Goal: Obtain resource: Download file/media

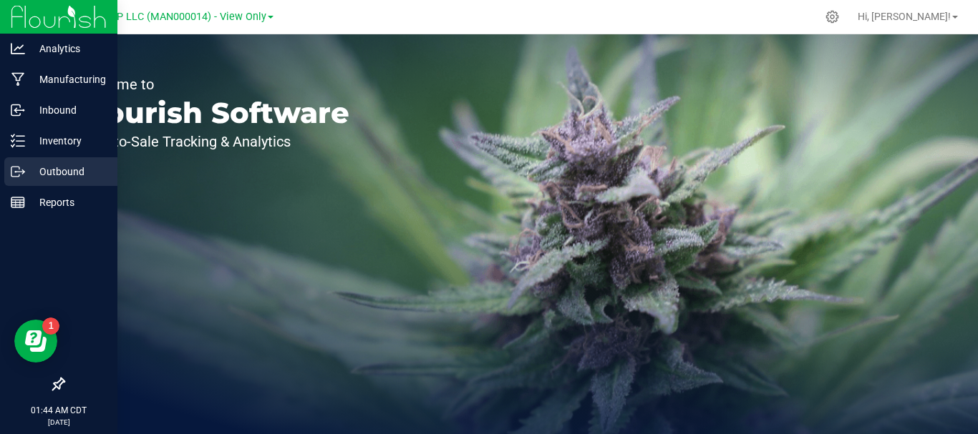
click at [59, 169] on p "Outbound" at bounding box center [68, 171] width 86 height 17
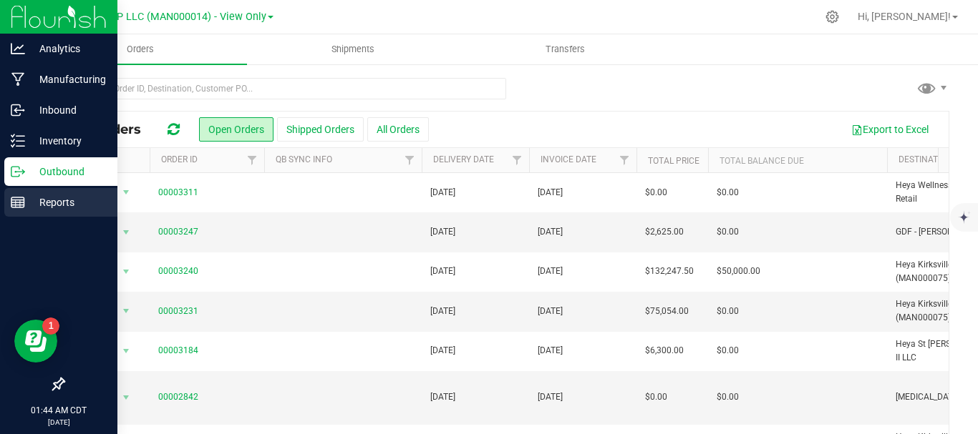
click at [48, 201] on p "Reports" at bounding box center [68, 202] width 86 height 17
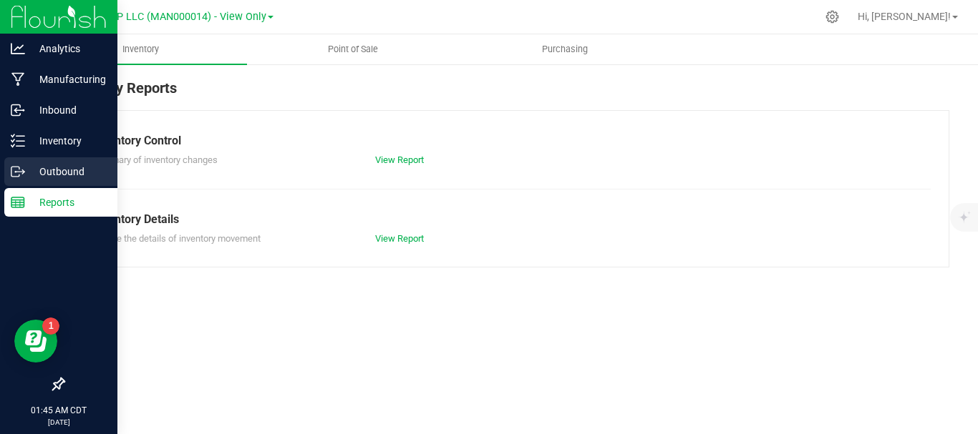
click at [50, 167] on p "Outbound" at bounding box center [68, 171] width 86 height 17
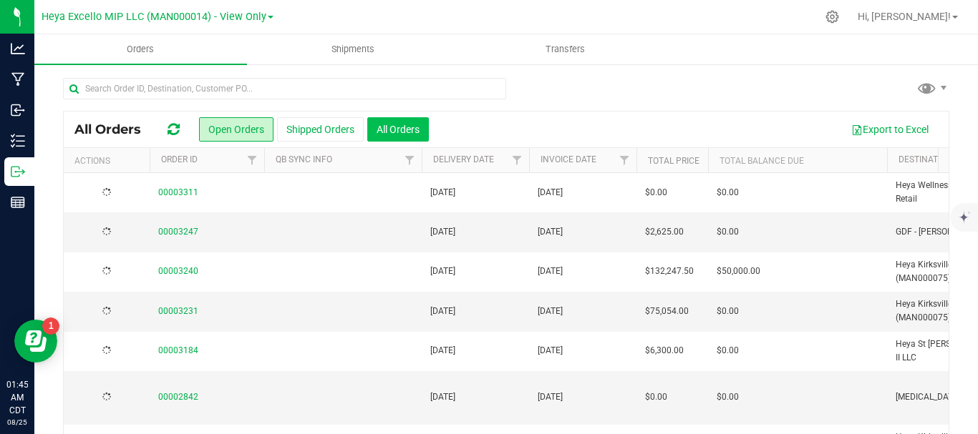
click at [403, 132] on button "All Orders" at bounding box center [398, 129] width 62 height 24
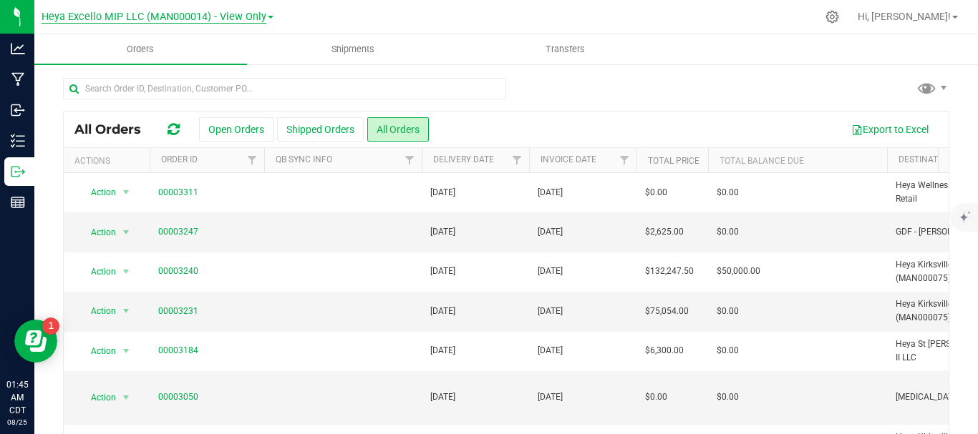
click at [179, 21] on span "Heya Excello MIP LLC (MAN000014) - View Only" at bounding box center [154, 17] width 225 height 13
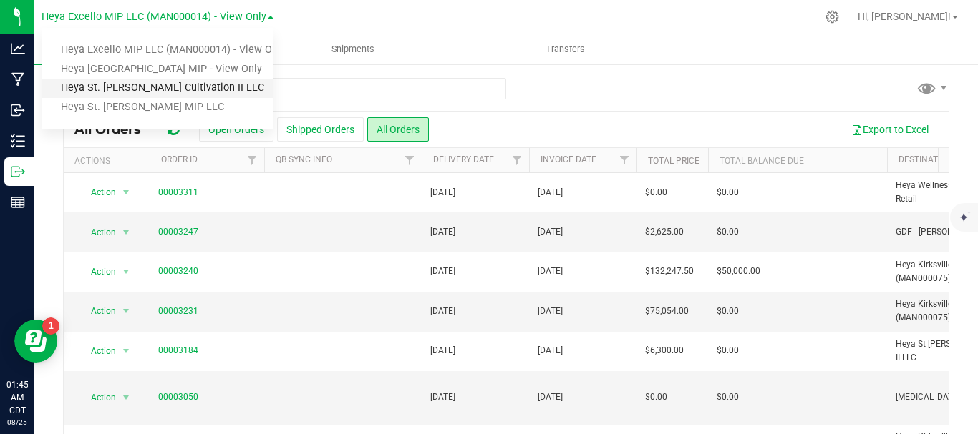
click at [147, 89] on link "Heya St. [PERSON_NAME] Cultivation II LLC" at bounding box center [158, 88] width 232 height 19
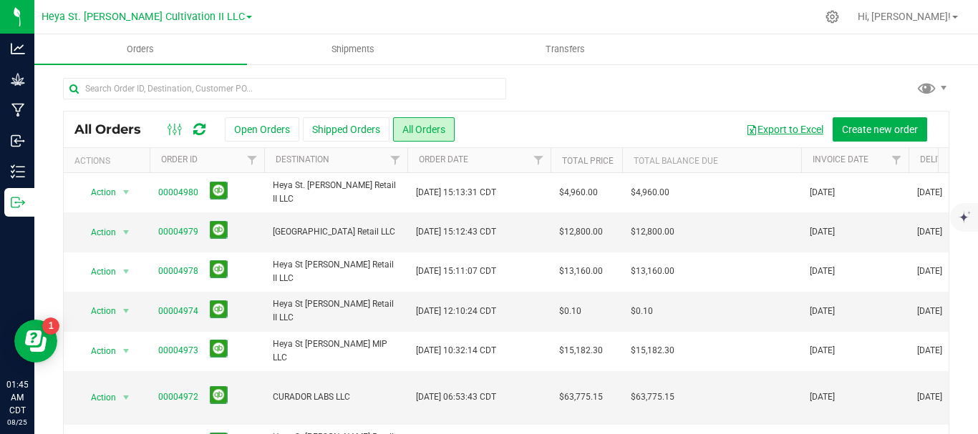
click at [769, 127] on button "Export to Excel" at bounding box center [784, 129] width 96 height 24
click at [124, 18] on span "Heya St. [PERSON_NAME] Cultivation II LLC" at bounding box center [143, 17] width 203 height 13
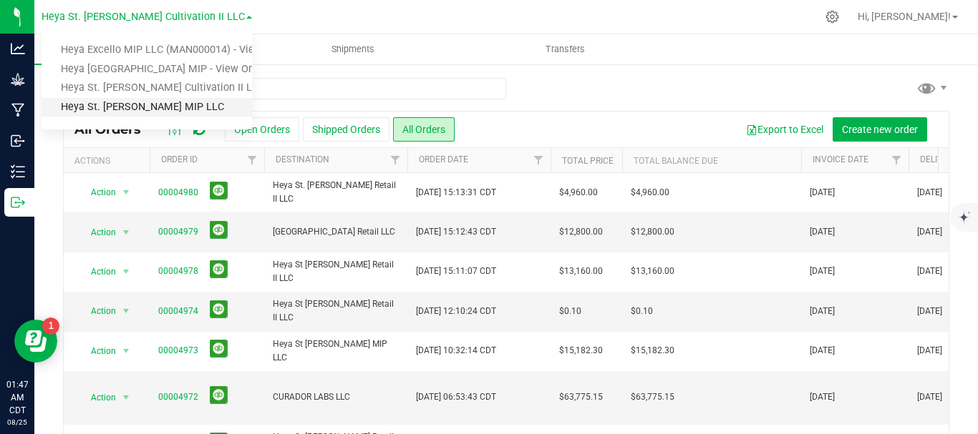
click at [121, 102] on link "Heya St. [PERSON_NAME] MIP LLC" at bounding box center [147, 107] width 210 height 19
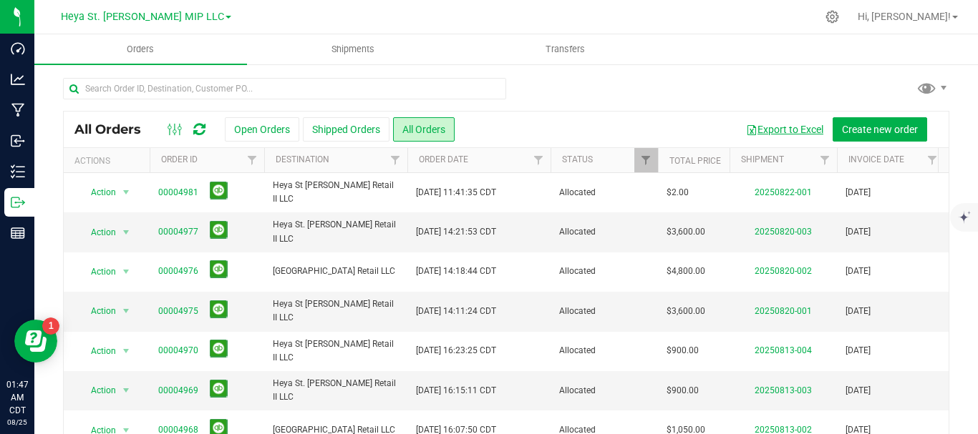
click at [773, 130] on button "Export to Excel" at bounding box center [784, 129] width 96 height 24
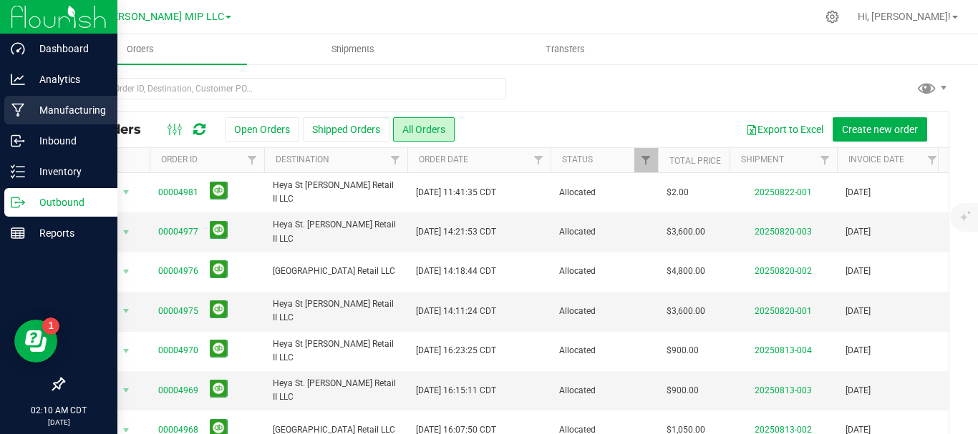
click at [64, 104] on p "Manufacturing" at bounding box center [68, 110] width 86 height 17
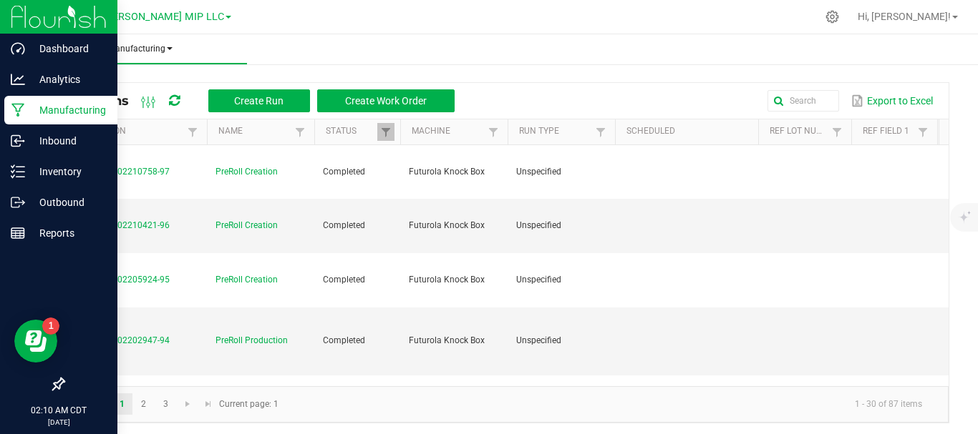
click at [165, 49] on span "Manufacturing" at bounding box center [140, 49] width 213 height 12
click at [341, 39] on ul "Manufacturing All runs Waste log" at bounding box center [523, 49] width 978 height 31
click at [63, 44] on p "Dashboard" at bounding box center [68, 48] width 86 height 17
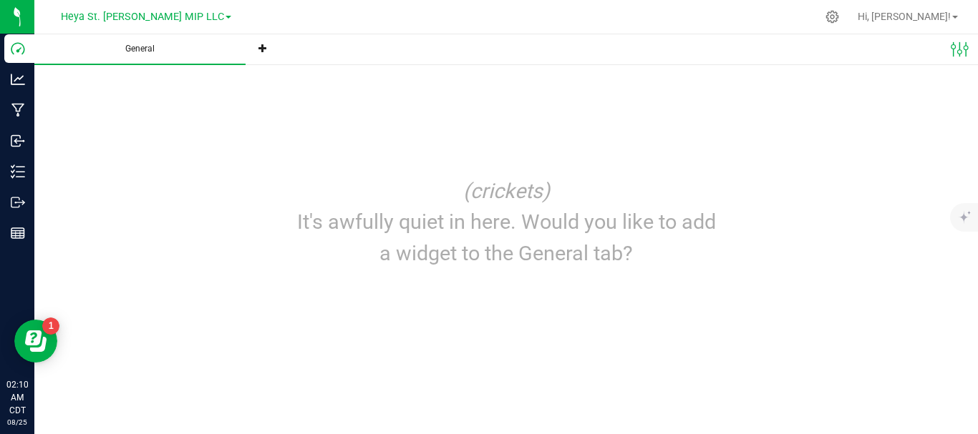
click at [137, 48] on span "General" at bounding box center [140, 49] width 68 height 12
click at [197, 15] on link "Heya St. [PERSON_NAME] MIP LLC" at bounding box center [146, 16] width 170 height 14
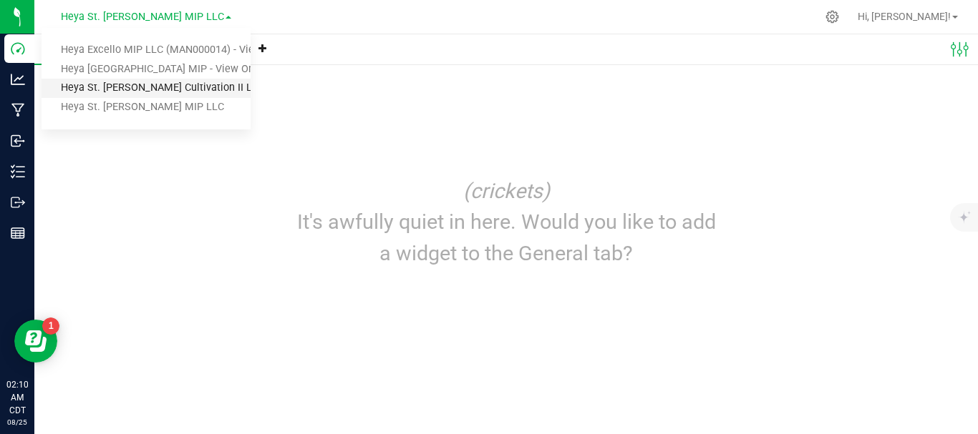
click at [149, 90] on link "Heya St. [PERSON_NAME] Cultivation II LLC" at bounding box center [146, 88] width 209 height 19
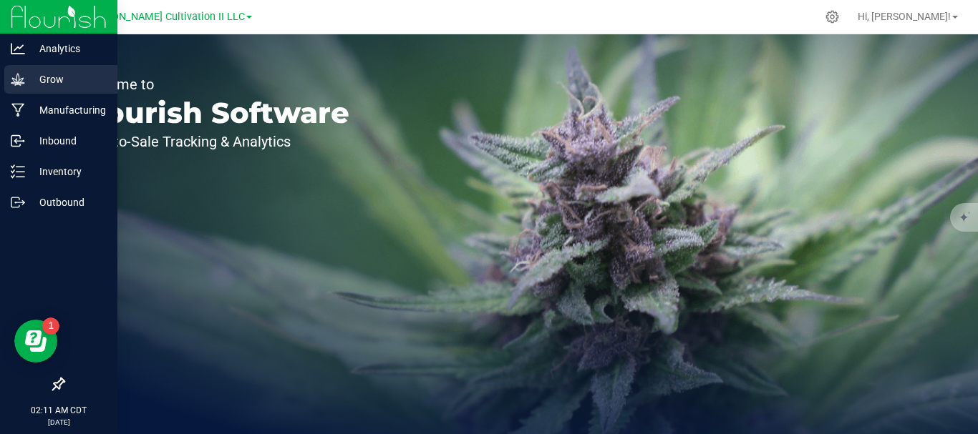
click at [68, 83] on p "Grow" at bounding box center [68, 79] width 86 height 17
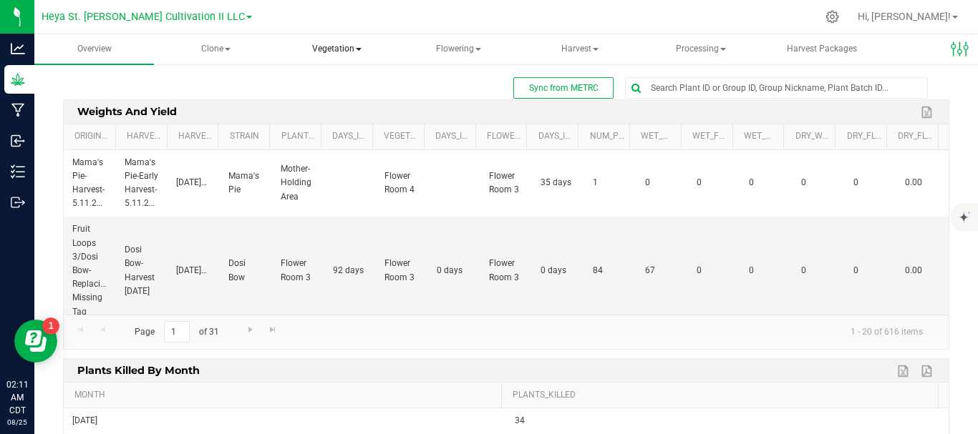
click at [356, 49] on span at bounding box center [359, 49] width 6 height 3
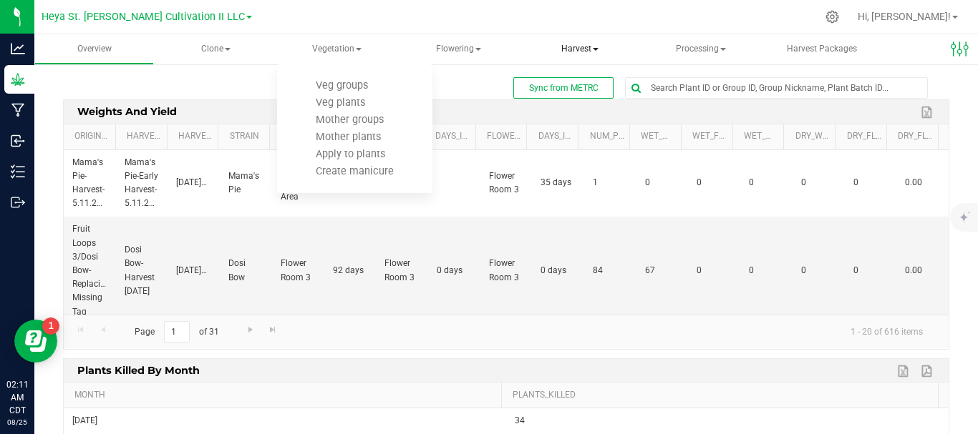
click at [593, 49] on span at bounding box center [596, 49] width 6 height 3
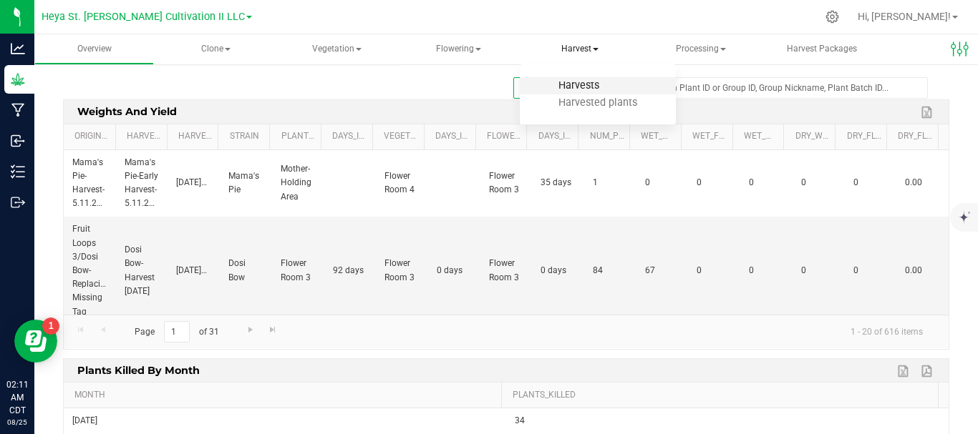
click at [568, 88] on span "Harvests" at bounding box center [578, 85] width 79 height 12
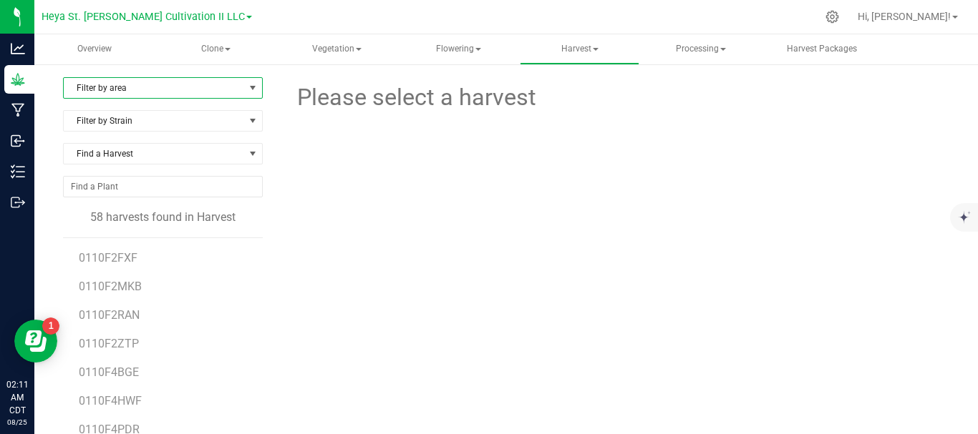
click at [251, 86] on span "select" at bounding box center [252, 87] width 11 height 11
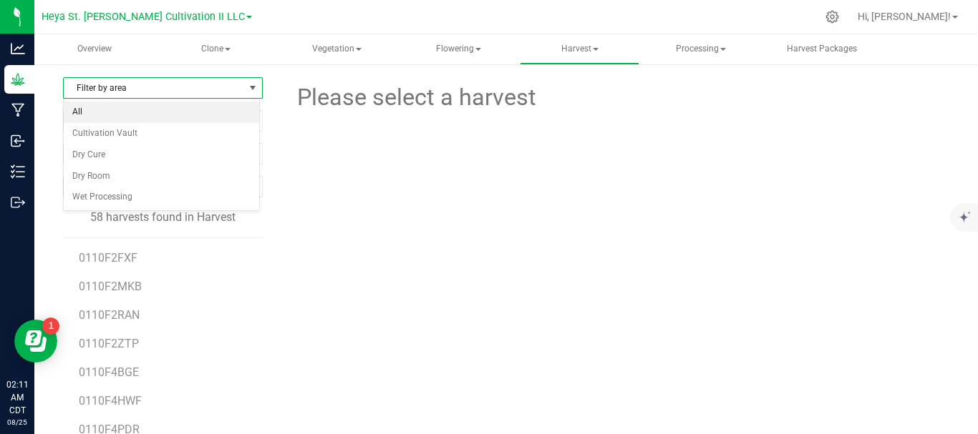
click at [182, 108] on li "All" at bounding box center [161, 112] width 195 height 21
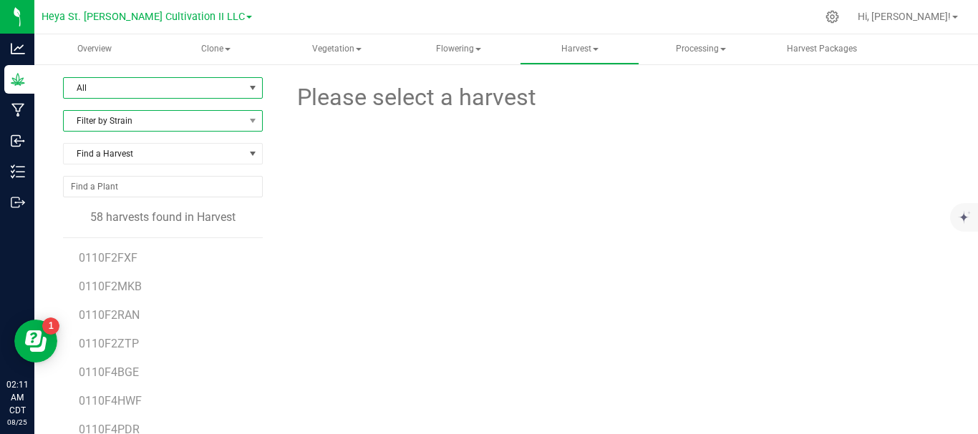
click at [232, 124] on span "Filter by Strain" at bounding box center [154, 121] width 180 height 20
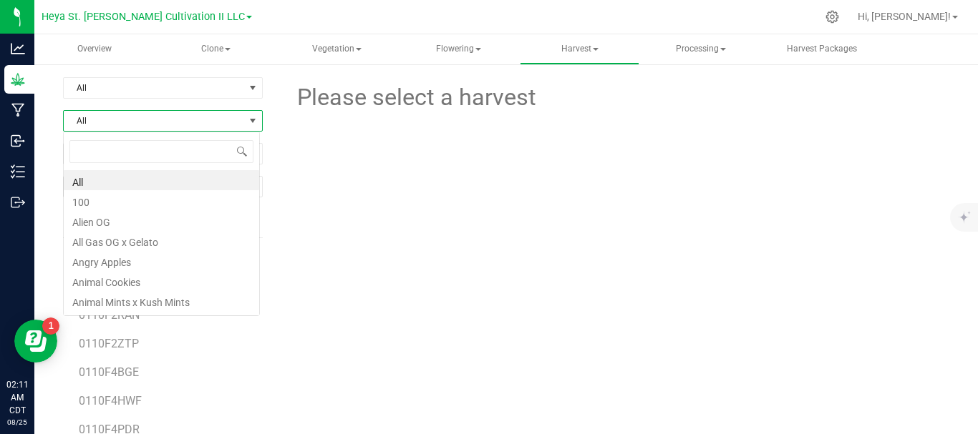
scroll to position [21, 197]
click at [147, 182] on li "All" at bounding box center [161, 180] width 195 height 20
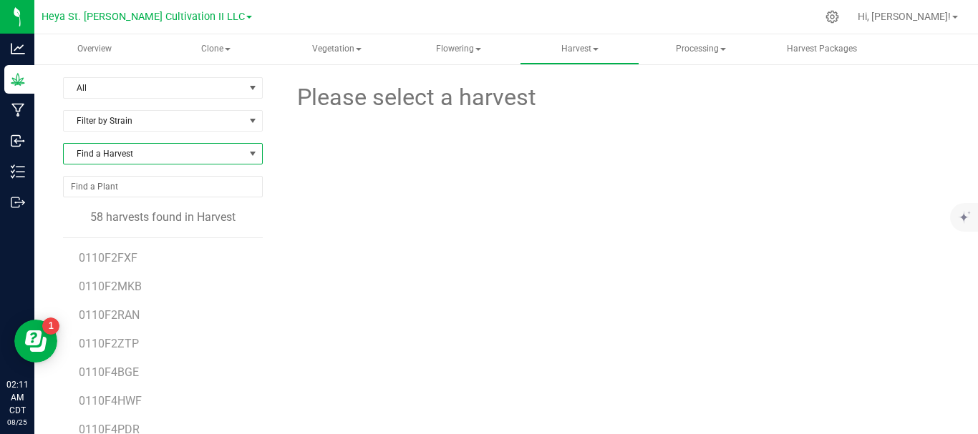
click at [247, 155] on span at bounding box center [252, 153] width 11 height 11
click at [351, 207] on div at bounding box center [617, 170] width 686 height 110
click at [176, 185] on input "NO DATA FOUND" at bounding box center [163, 187] width 198 height 20
click at [249, 155] on span at bounding box center [252, 153] width 11 height 11
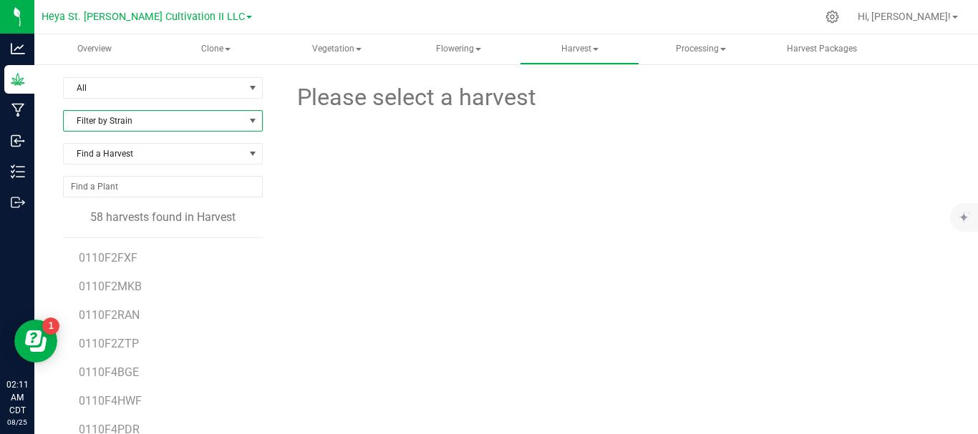
click at [251, 125] on span at bounding box center [252, 120] width 11 height 11
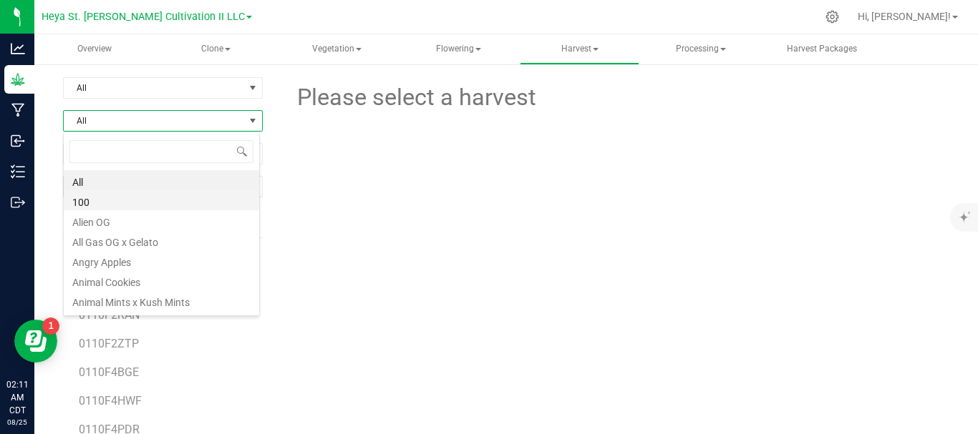
click at [149, 202] on li "100" at bounding box center [161, 200] width 195 height 20
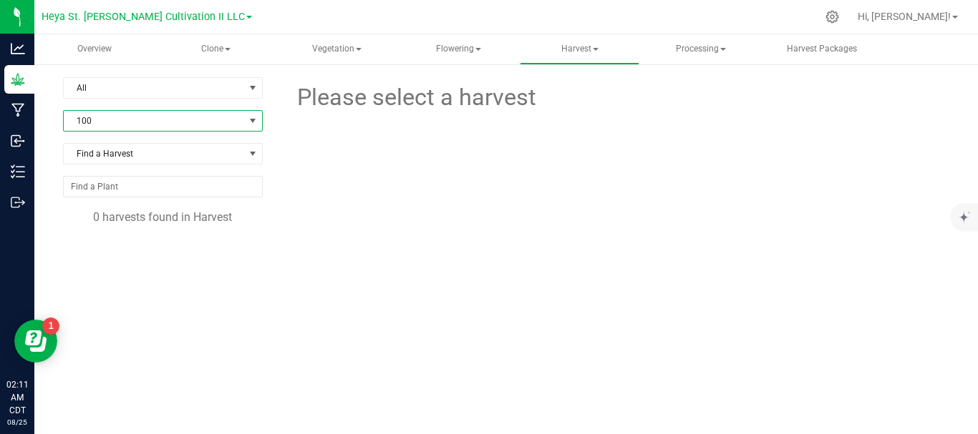
click at [250, 122] on span at bounding box center [252, 120] width 11 height 11
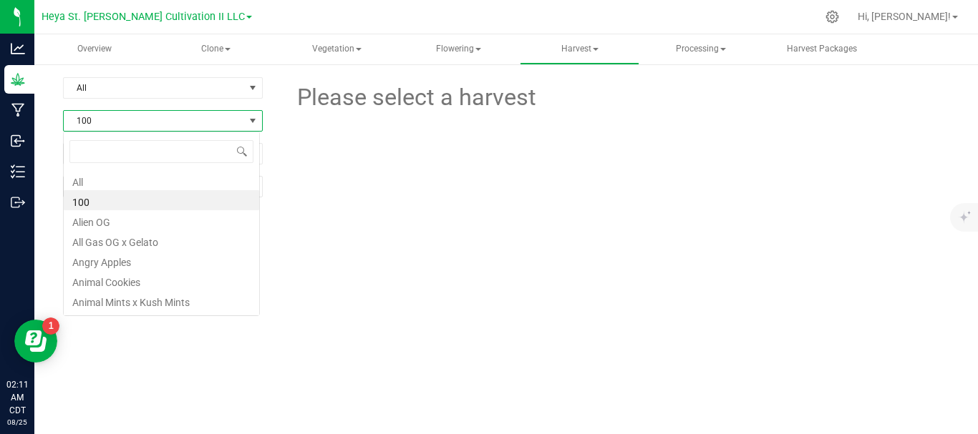
scroll to position [21, 197]
click at [172, 180] on li "All" at bounding box center [161, 180] width 195 height 20
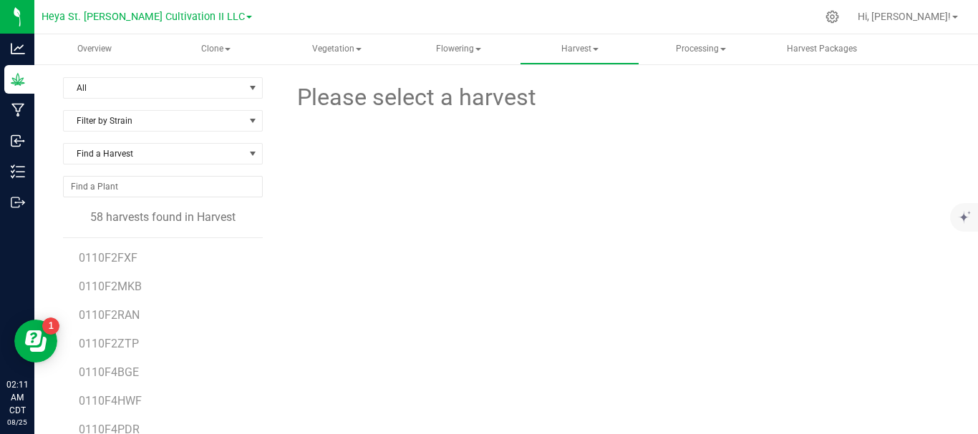
click at [336, 161] on div at bounding box center [617, 170] width 686 height 110
click at [89, 46] on span "Overview" at bounding box center [94, 49] width 73 height 12
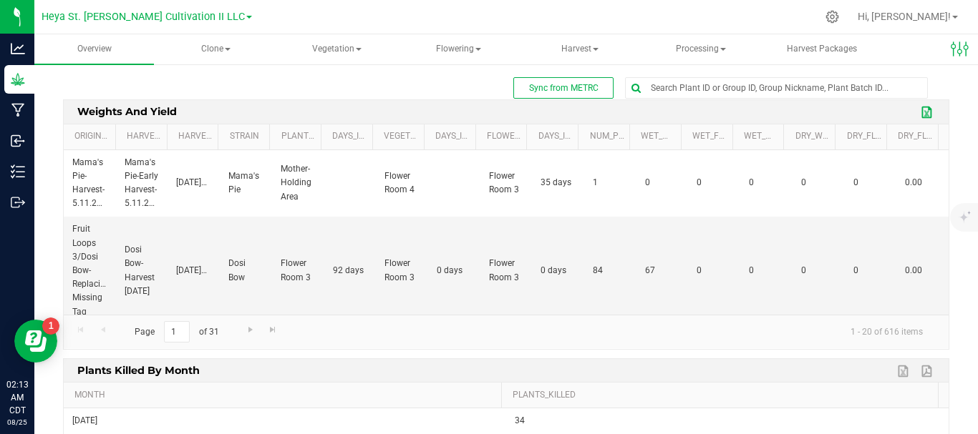
click at [917, 115] on link "Export to Excel" at bounding box center [927, 112] width 21 height 19
